Goal: Information Seeking & Learning: Learn about a topic

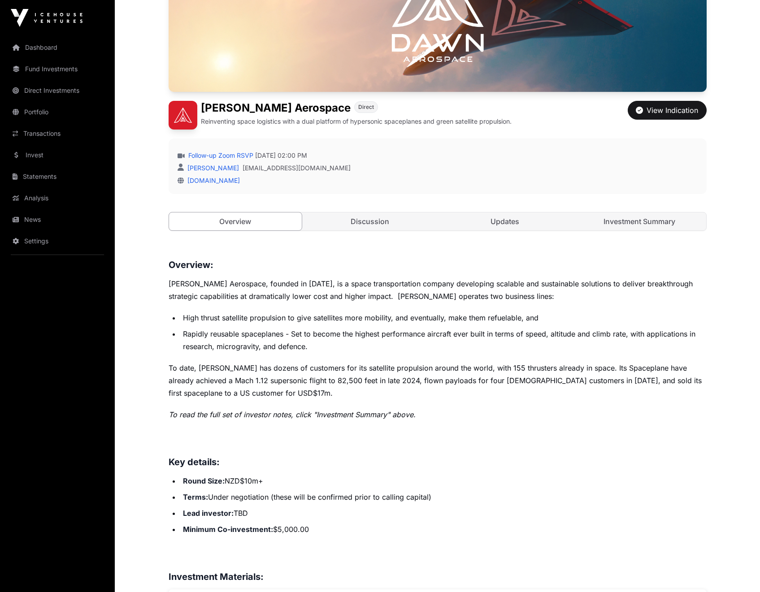
scroll to position [24, 0]
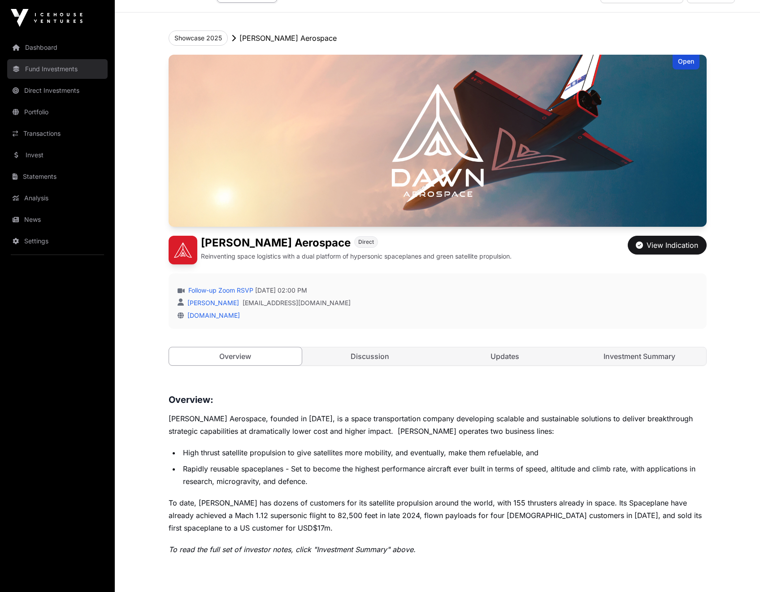
click at [74, 70] on link "Fund Investments" at bounding box center [57, 69] width 100 height 20
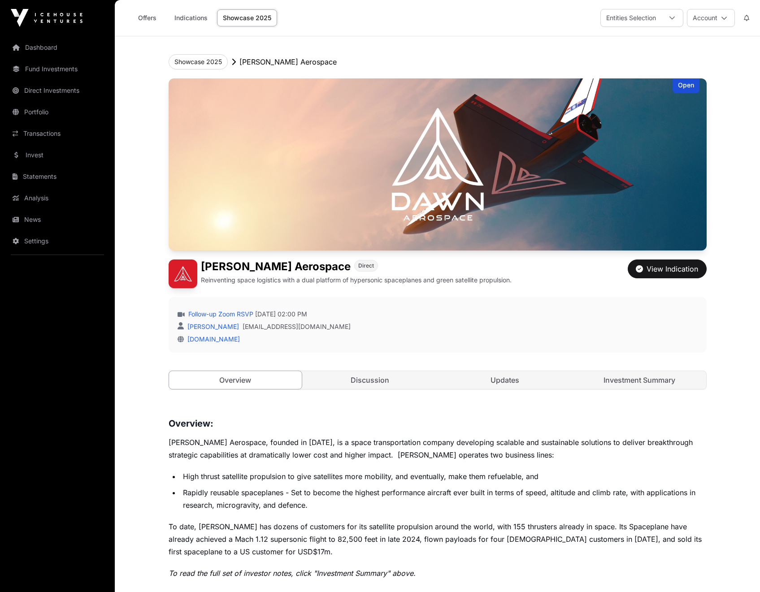
click at [251, 18] on link "Showcase 2025" at bounding box center [247, 17] width 60 height 17
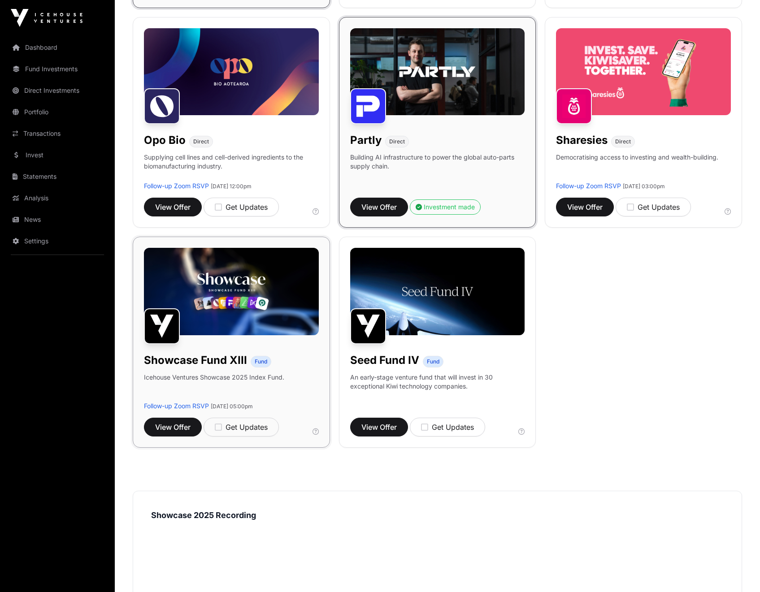
scroll to position [640, 0]
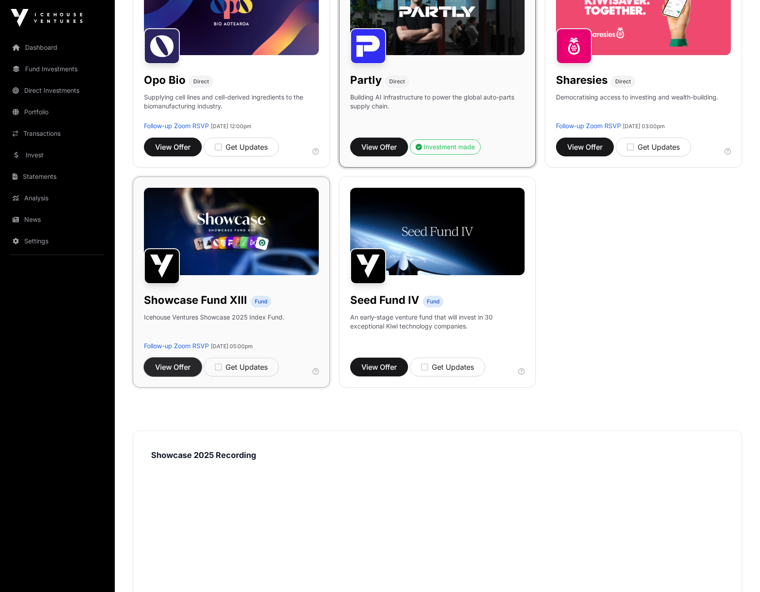
click at [189, 362] on span "View Offer" at bounding box center [172, 367] width 35 height 11
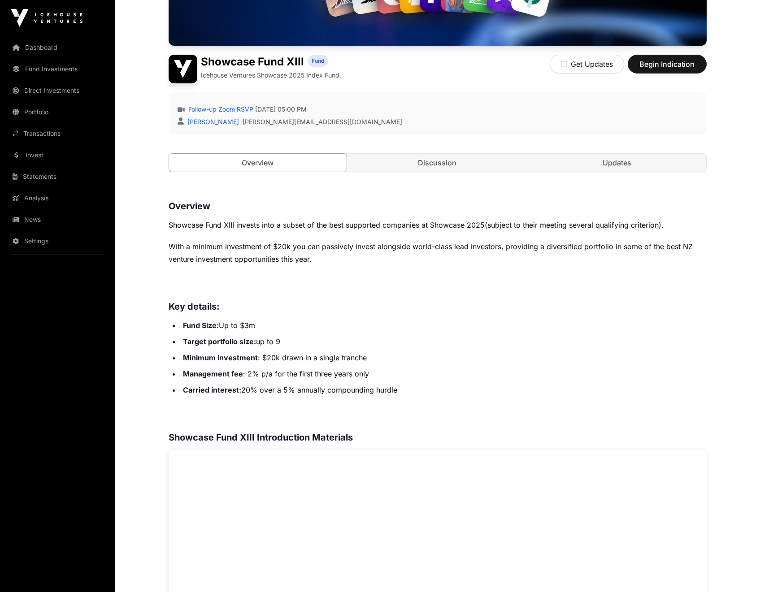
scroll to position [95, 0]
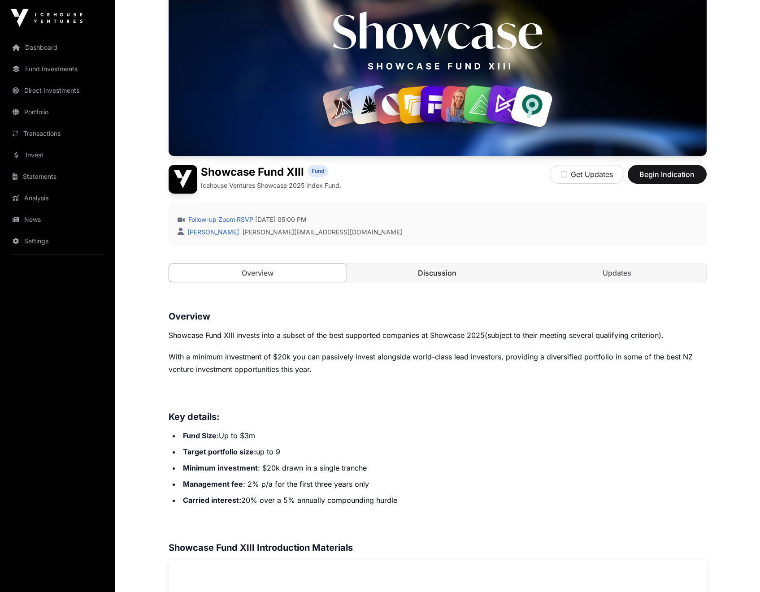
click at [443, 264] on div "Overview Discussion Updates" at bounding box center [438, 273] width 538 height 19
click at [443, 266] on link "Discussion" at bounding box center [437, 273] width 178 height 18
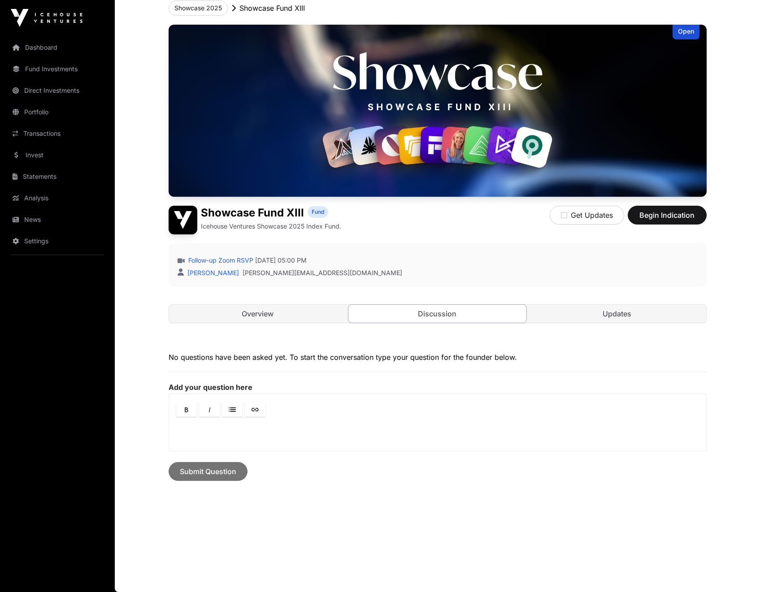
scroll to position [54, 0]
click at [299, 314] on link "Overview" at bounding box center [258, 314] width 178 height 18
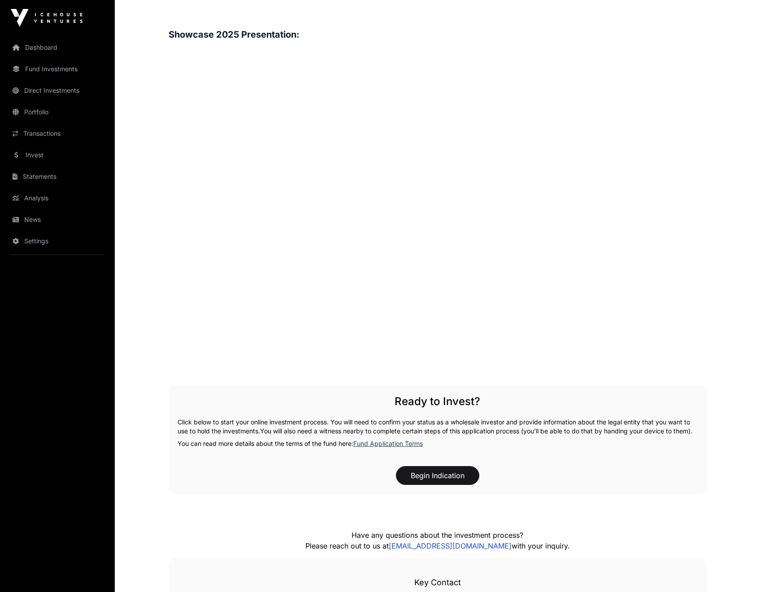
scroll to position [972, 0]
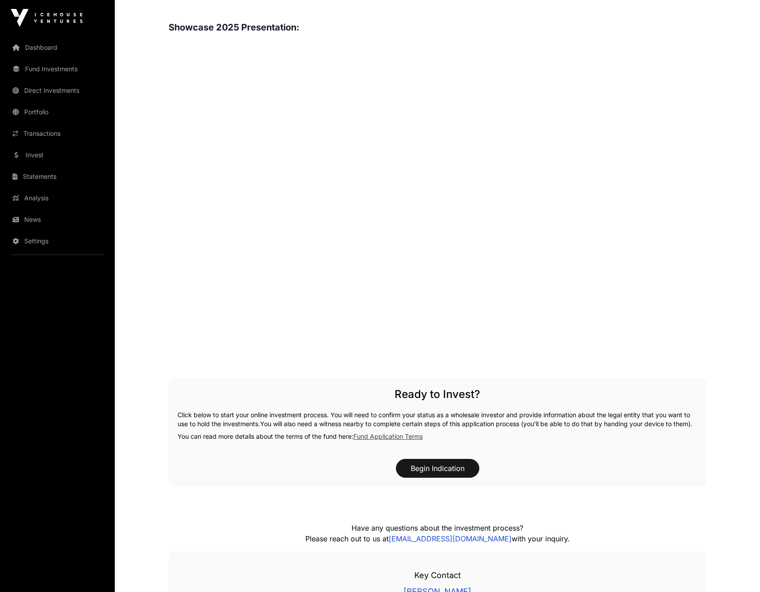
click at [529, 371] on div "Overview Showcase Fund XIII invests into a subset of the best supported compani…" at bounding box center [438, 28] width 538 height 1193
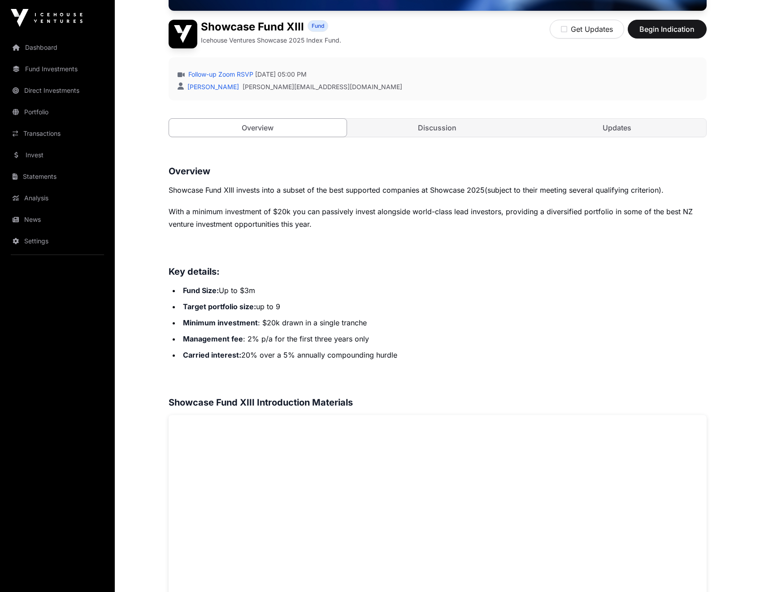
scroll to position [0, 0]
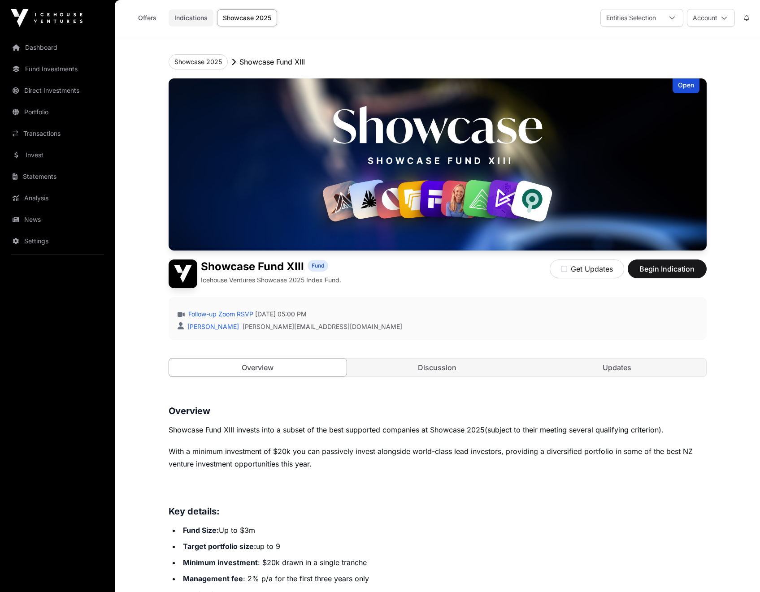
click at [192, 15] on link "Indications" at bounding box center [191, 17] width 45 height 17
click at [151, 19] on link "Offers" at bounding box center [147, 17] width 36 height 17
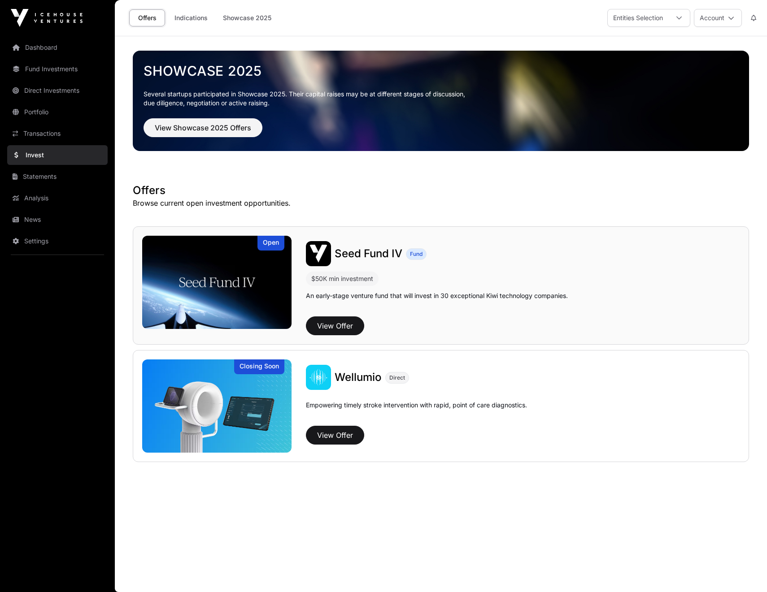
click at [440, 264] on div "Seed Fund IV Fund" at bounding box center [523, 253] width 434 height 25
click at [214, 276] on img at bounding box center [216, 282] width 149 height 93
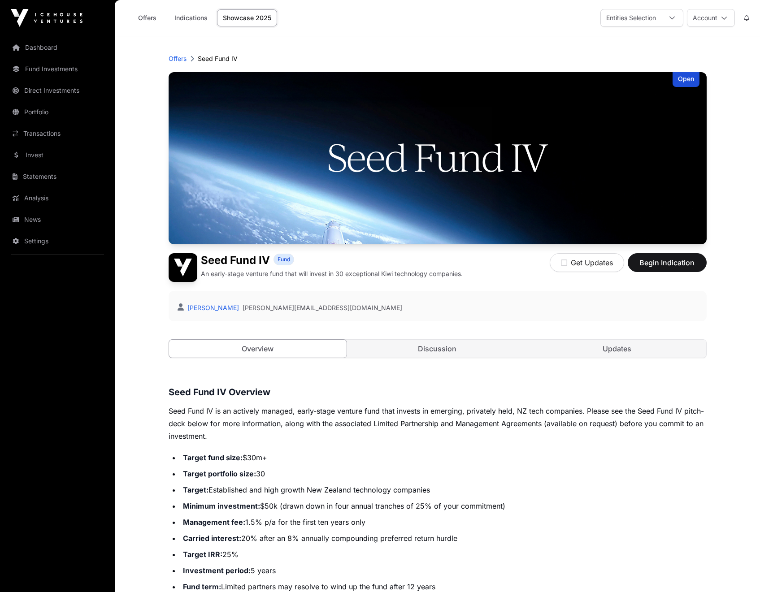
click at [236, 18] on link "Showcase 2025" at bounding box center [247, 17] width 60 height 17
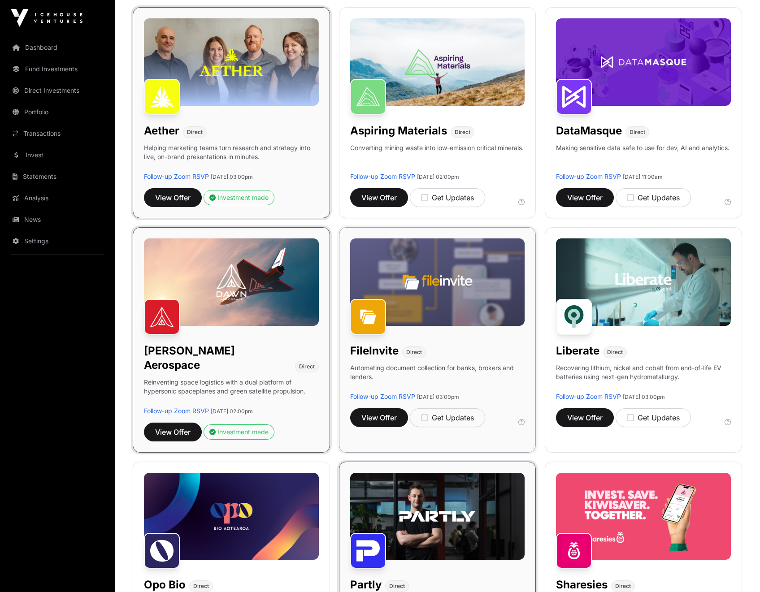
scroll to position [98, 0]
